Goal: Find specific page/section: Find specific page/section

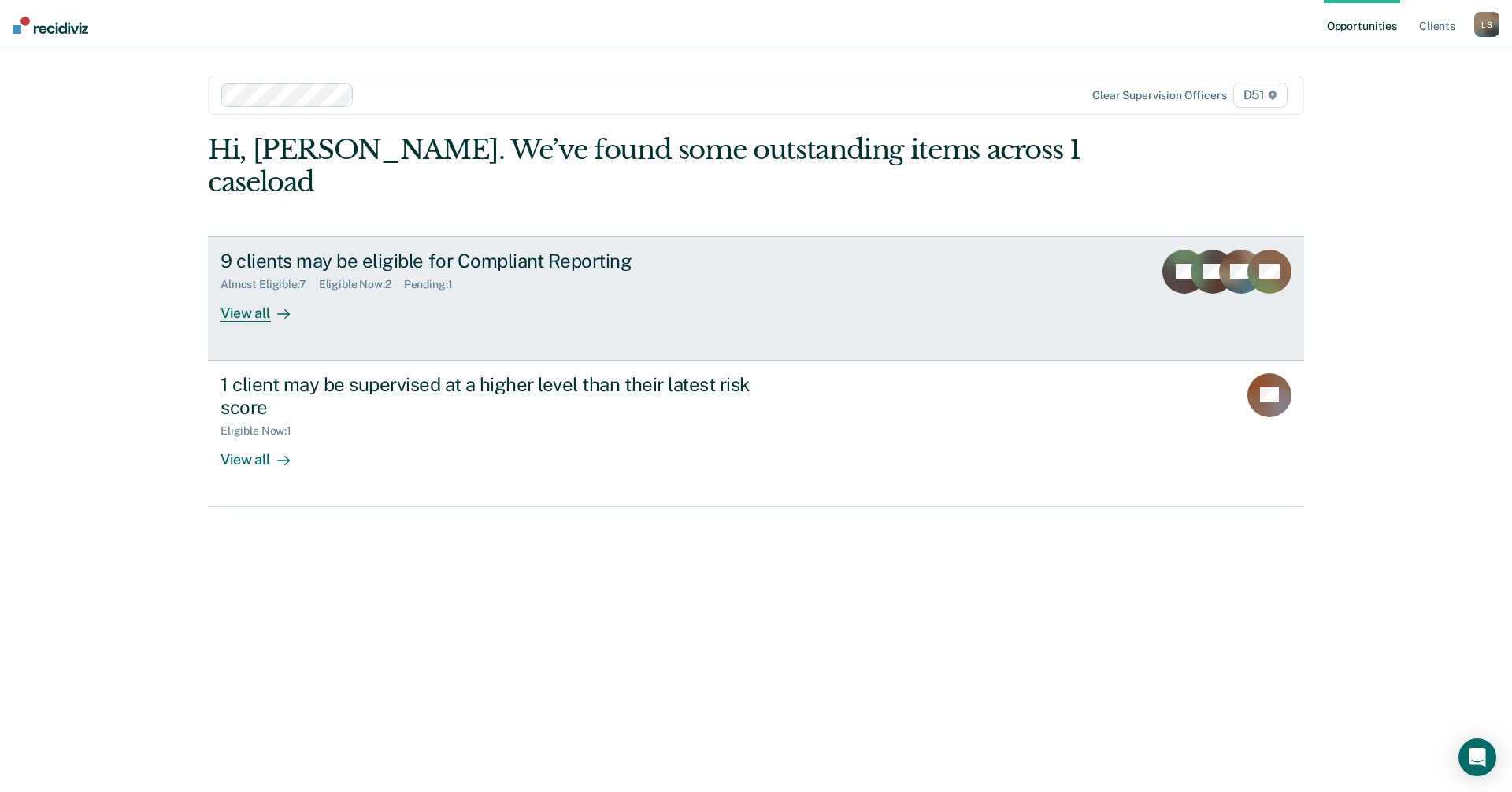
click at [241, 291] on div "View all" at bounding box center [265, 306] width 89 height 30
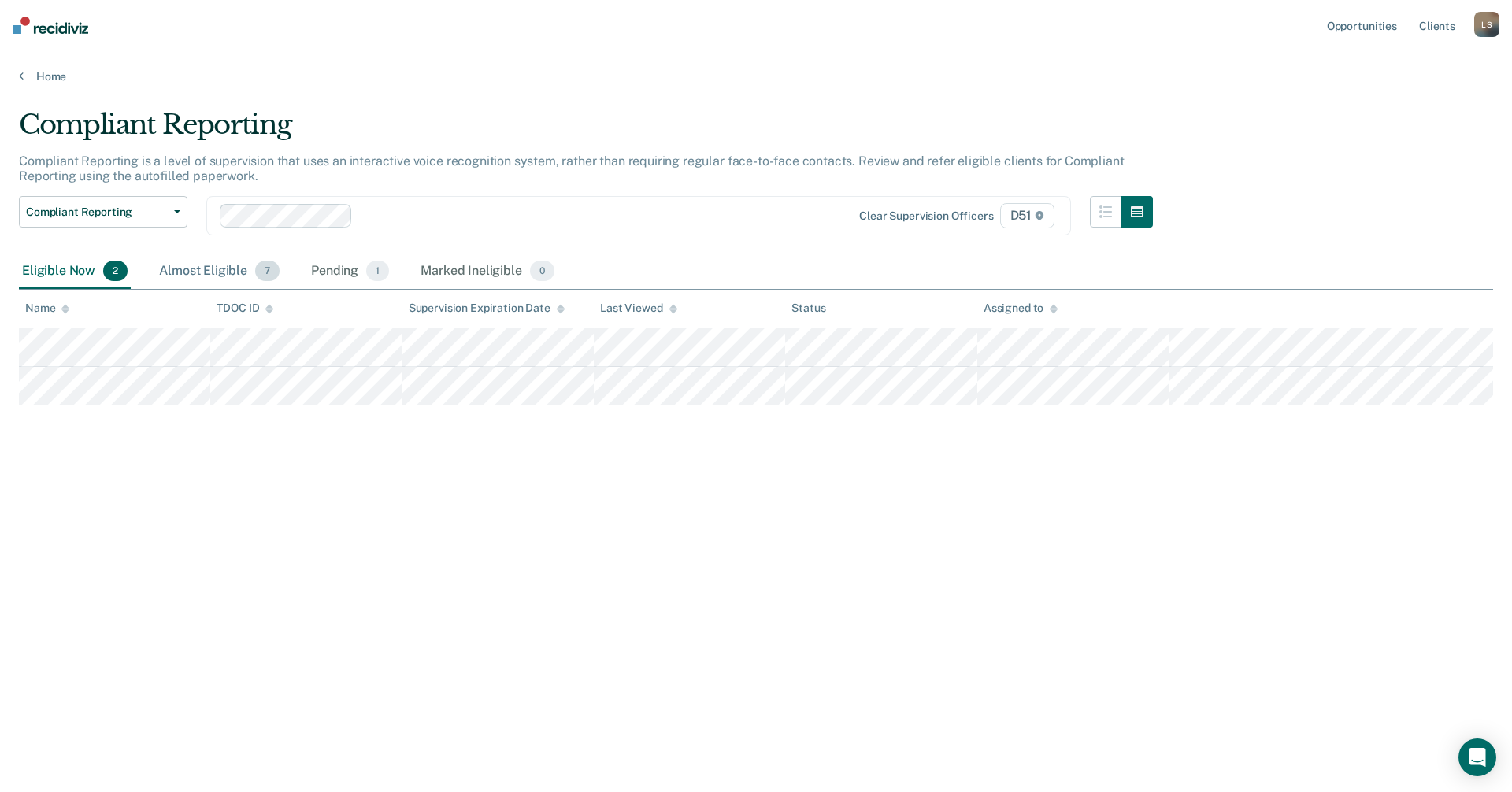
click at [222, 273] on div "Almost Eligible 7" at bounding box center [219, 272] width 127 height 35
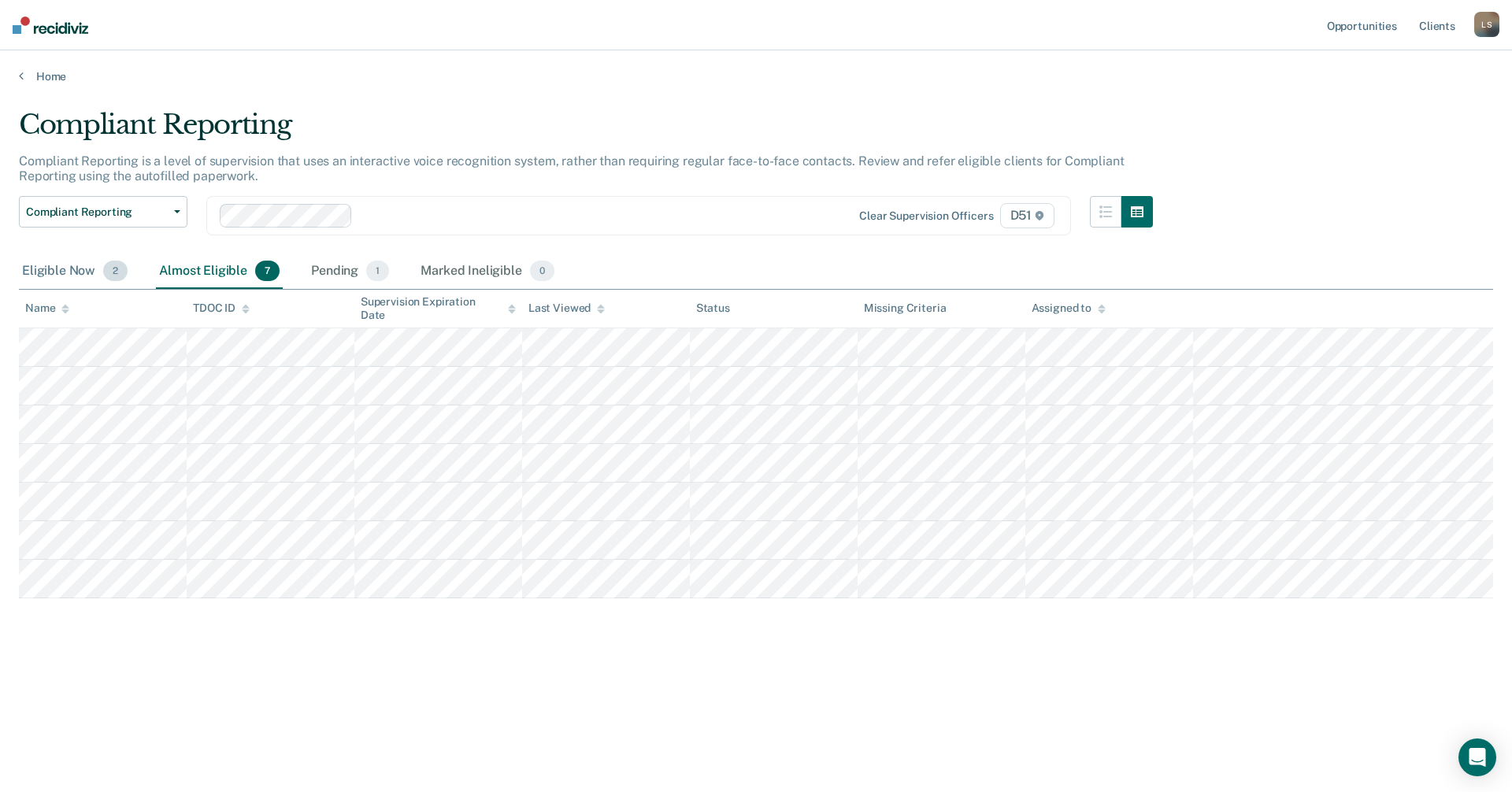
click at [59, 274] on div "Eligible Now 2" at bounding box center [74, 272] width 112 height 35
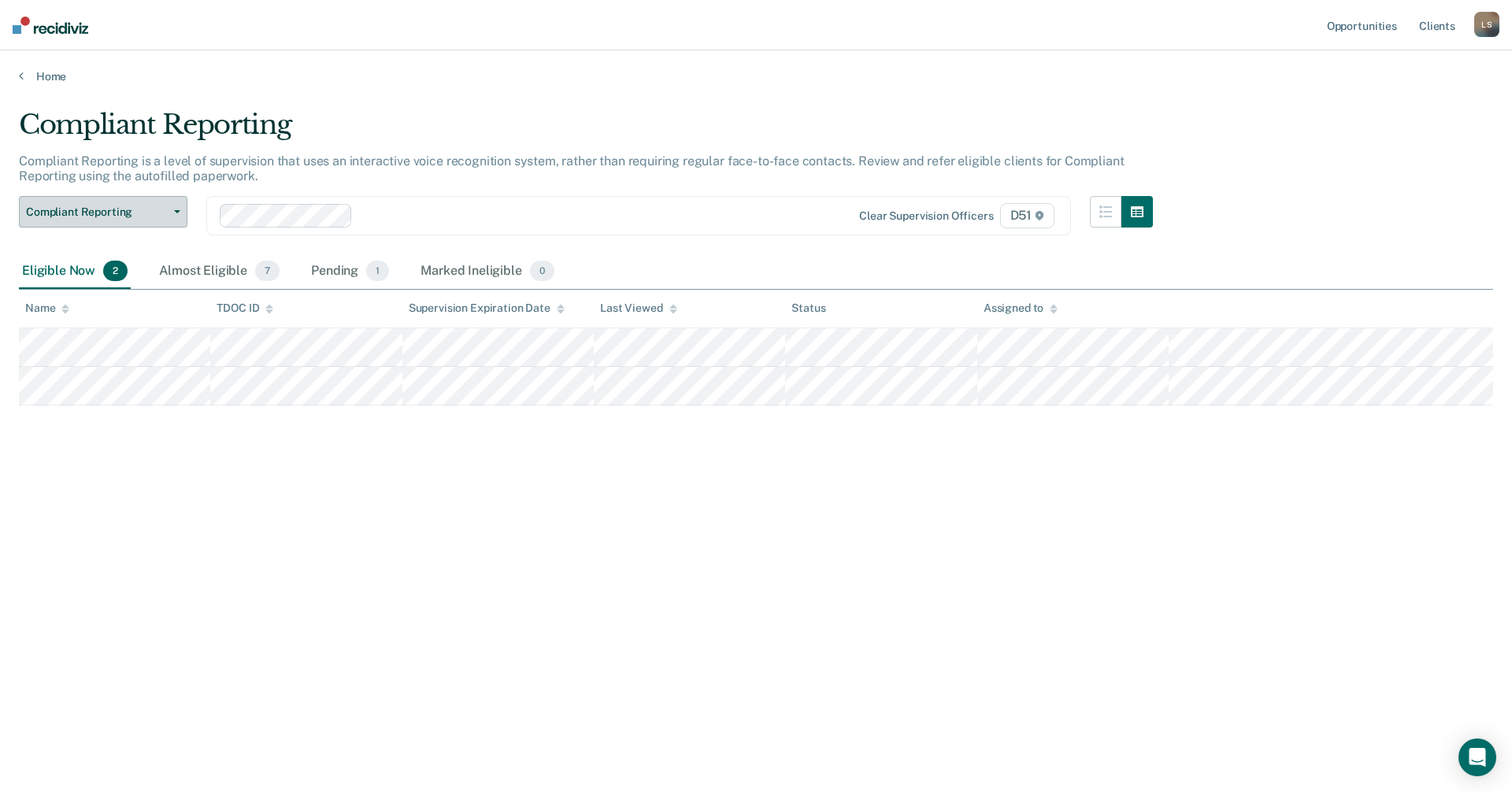
click at [176, 211] on icon "button" at bounding box center [177, 211] width 6 height 3
